Goal: Information Seeking & Learning: Learn about a topic

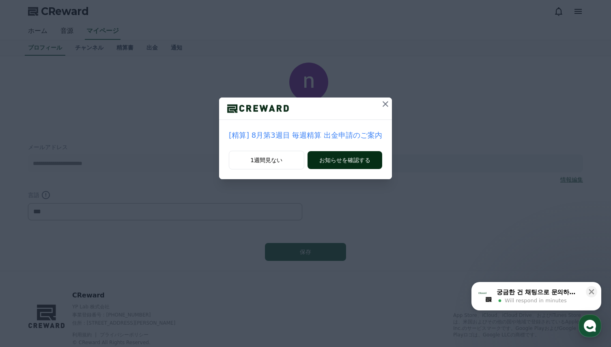
click at [329, 162] on button "お知らせを確認する" at bounding box center [345, 160] width 75 height 18
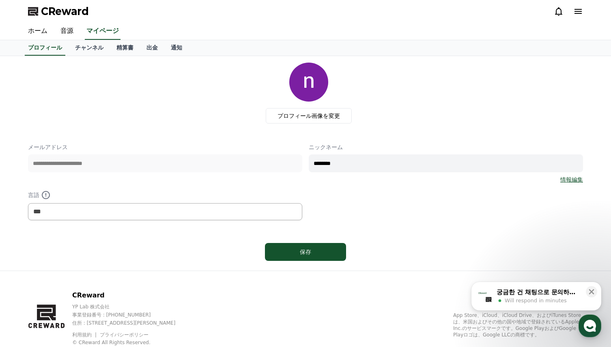
click at [409, 216] on div "**********" at bounding box center [305, 181] width 555 height 77
click at [35, 28] on link "ホーム" at bounding box center [38, 31] width 32 height 17
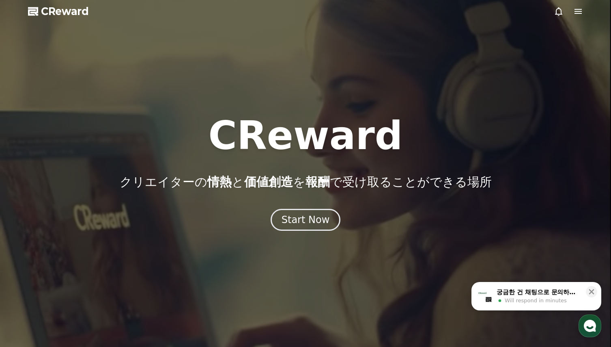
click at [579, 9] on icon at bounding box center [578, 11] width 7 height 5
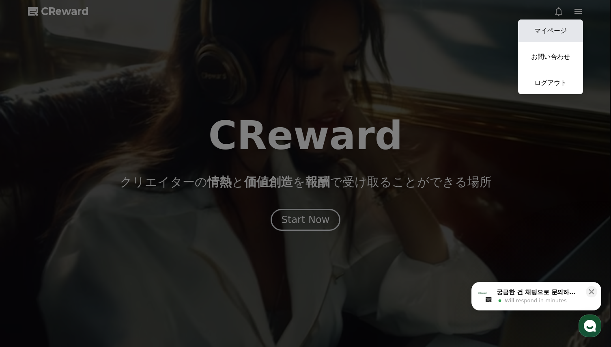
click at [552, 32] on link "マイページ" at bounding box center [550, 30] width 65 height 23
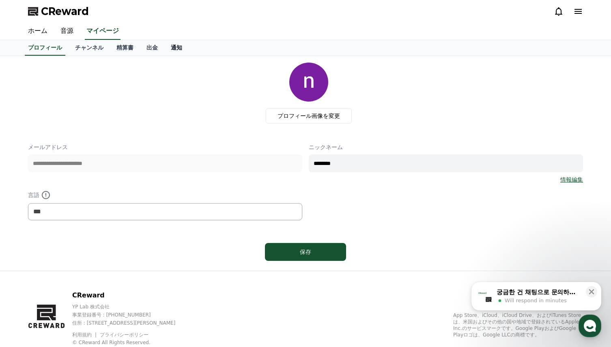
click at [164, 48] on link "通知" at bounding box center [176, 47] width 24 height 15
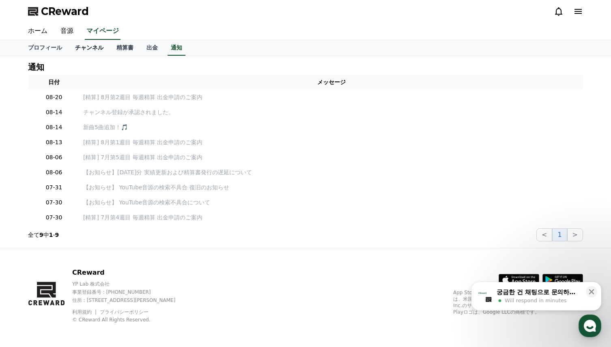
click at [77, 47] on link "チャンネル" at bounding box center [89, 47] width 41 height 15
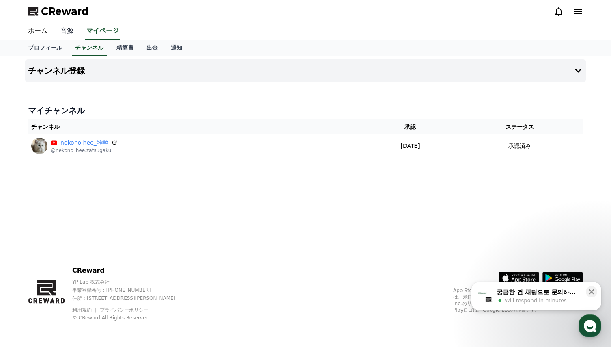
click at [67, 30] on link "音源" at bounding box center [67, 31] width 26 height 17
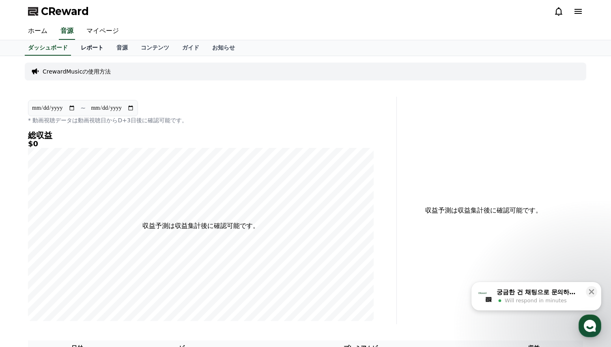
click at [75, 46] on link "レポート" at bounding box center [92, 47] width 36 height 15
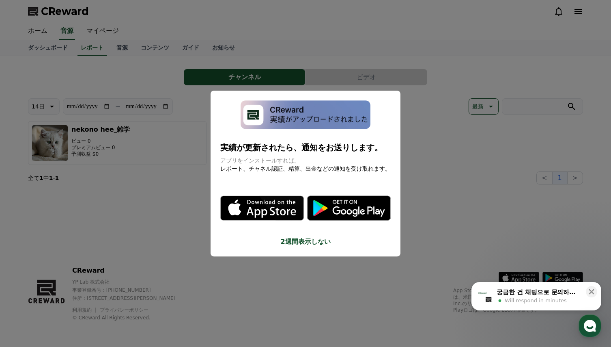
click at [144, 186] on button "close modal" at bounding box center [305, 173] width 611 height 347
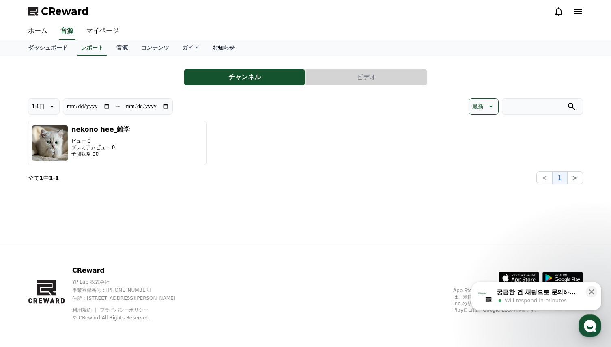
click at [206, 44] on link "お知らせ" at bounding box center [224, 47] width 36 height 15
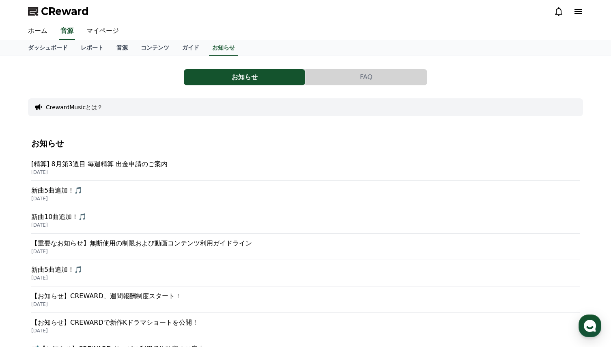
click at [99, 164] on p "[精算] 8月第3週目 毎週精算 出金申請のご案内" at bounding box center [305, 164] width 549 height 10
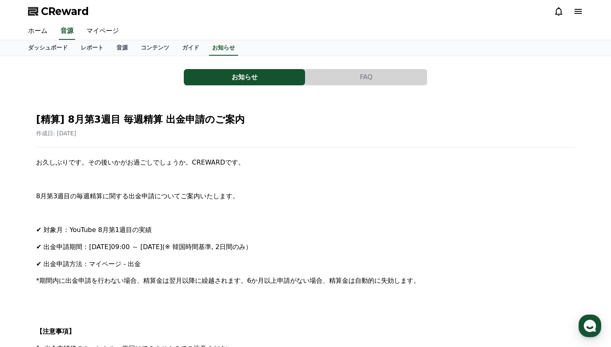
click at [308, 179] on p at bounding box center [305, 179] width 539 height 11
click at [307, 119] on h2 "[精算] 8月第3週目 毎週精算 出金申請のご案内" at bounding box center [305, 119] width 539 height 13
click at [96, 30] on link "マイページ" at bounding box center [102, 31] width 45 height 17
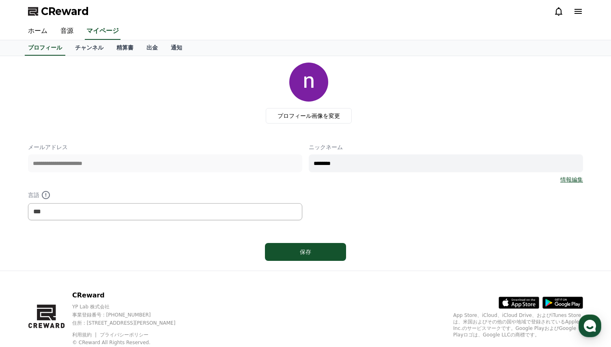
click at [185, 111] on div "プロフィール画像を変更" at bounding box center [309, 93] width 549 height 61
